Goal: Transaction & Acquisition: Purchase product/service

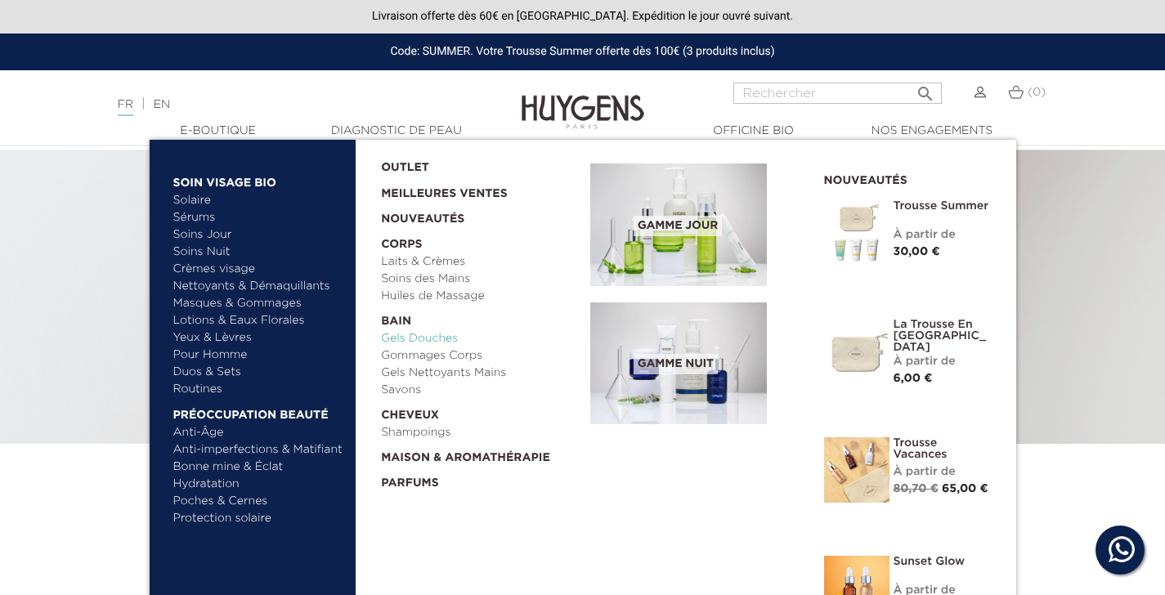
click at [408, 338] on link "Gels Douches" at bounding box center [480, 338] width 198 height 17
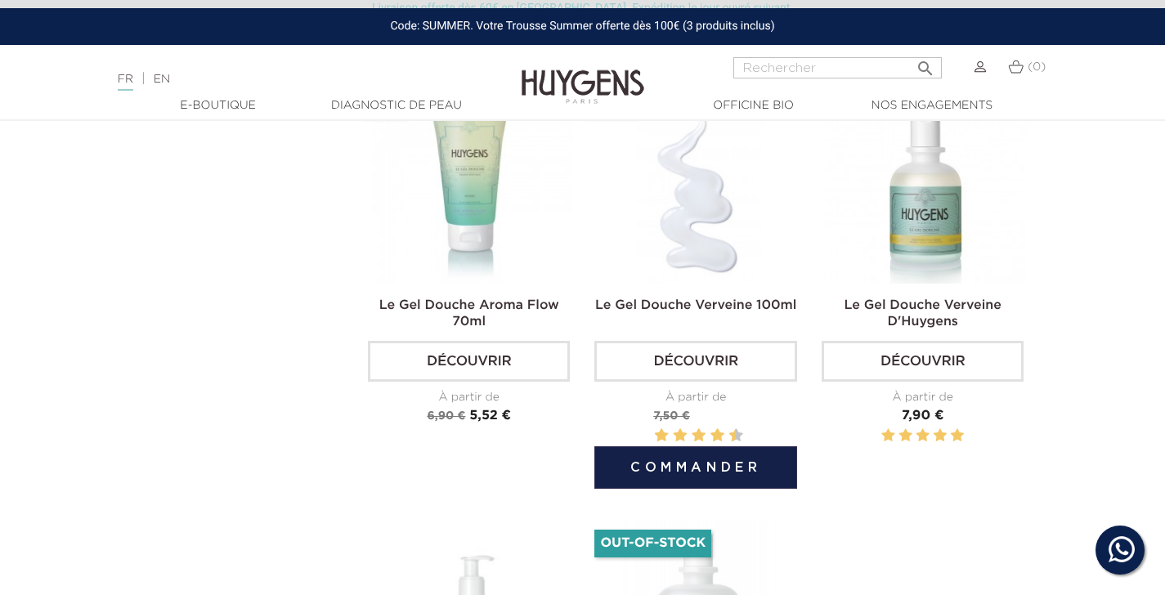
scroll to position [581, 0]
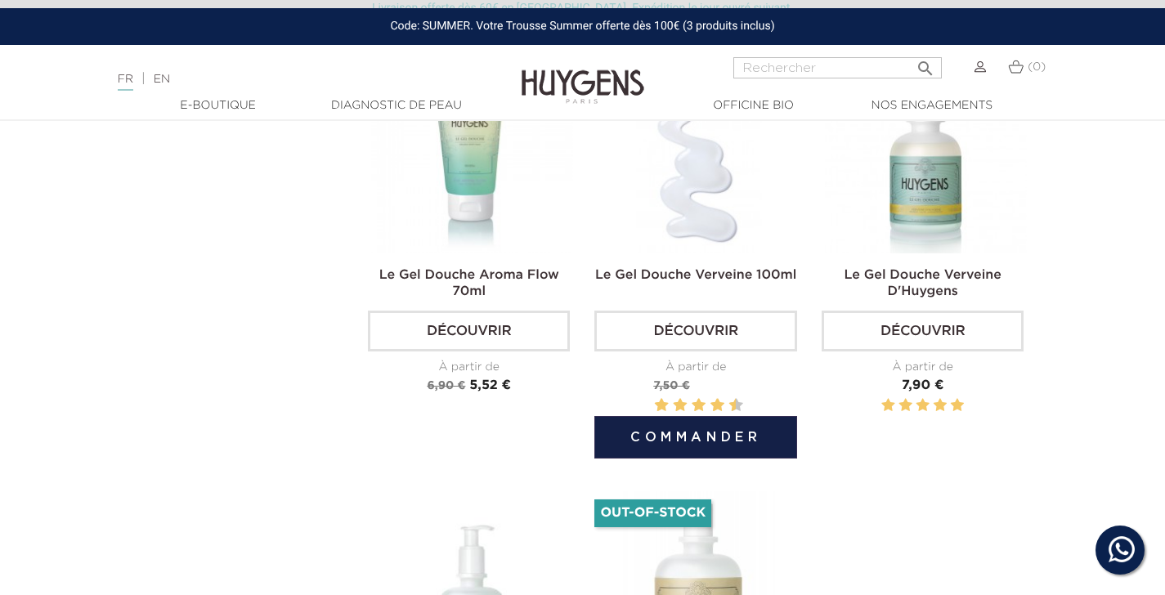
click at [691, 445] on button "Commander" at bounding box center [695, 437] width 202 height 42
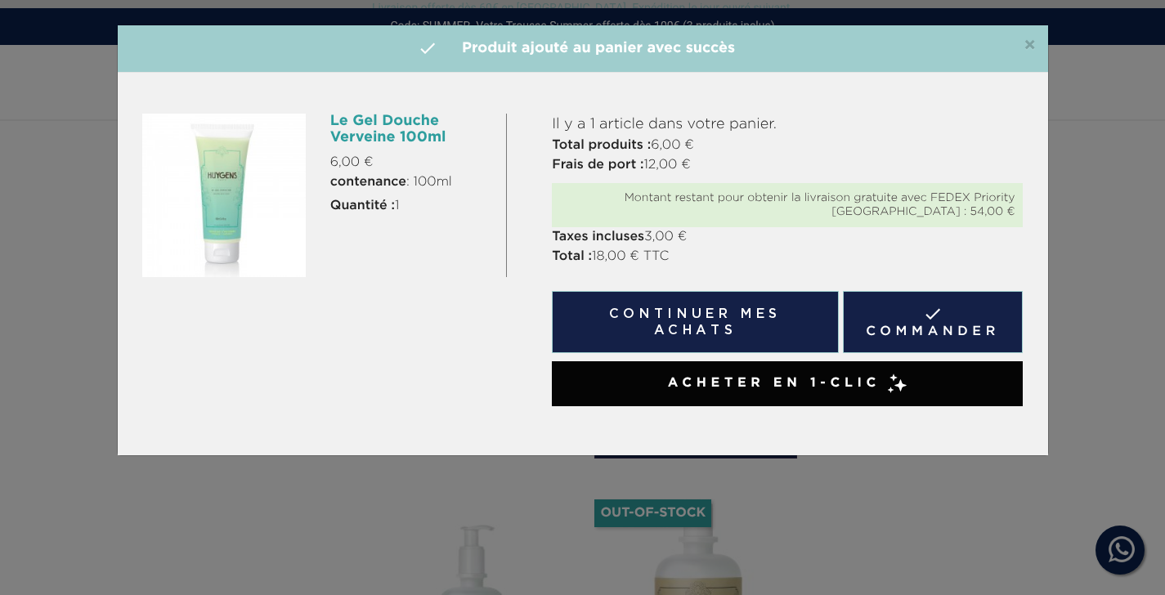
click at [1029, 41] on span "×" at bounding box center [1029, 46] width 12 height 20
